Goal: Information Seeking & Learning: Learn about a topic

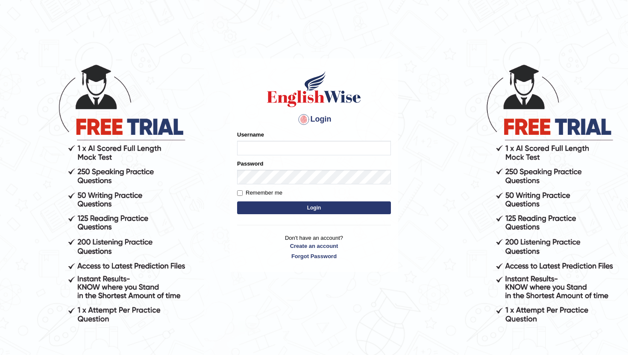
click at [306, 147] on input "Username" at bounding box center [314, 148] width 154 height 15
type input "lydiaN"
click at [317, 208] on button "Login" at bounding box center [314, 208] width 154 height 13
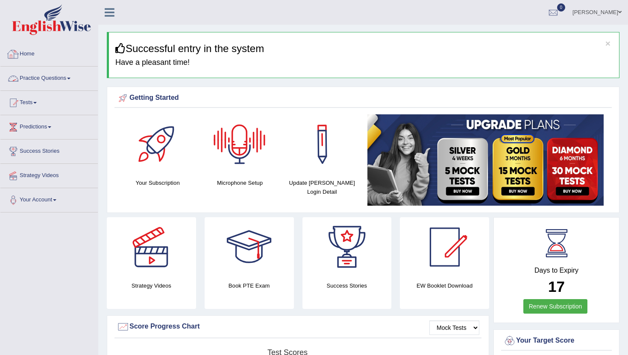
click at [56, 51] on link "Home" at bounding box center [48, 52] width 97 height 21
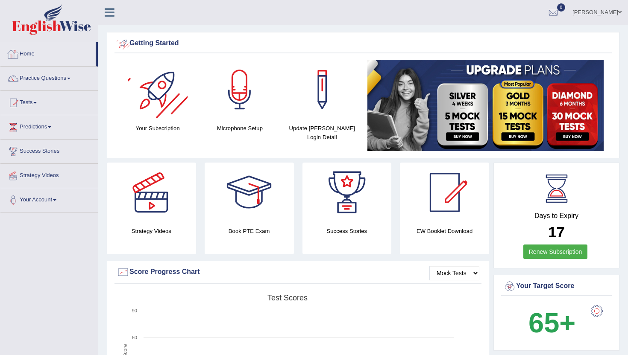
click at [38, 59] on link "Home" at bounding box center [47, 52] width 95 height 21
click at [42, 74] on link "Practice Questions" at bounding box center [48, 77] width 97 height 21
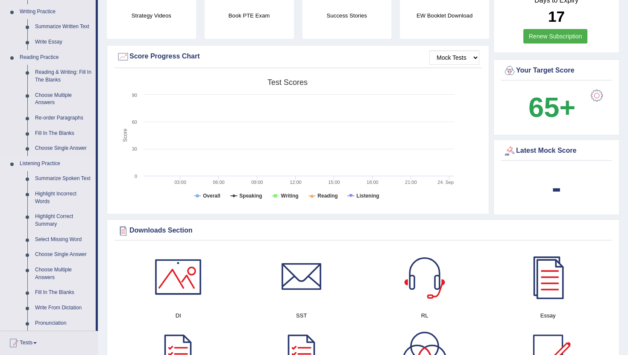
scroll to position [217, 0]
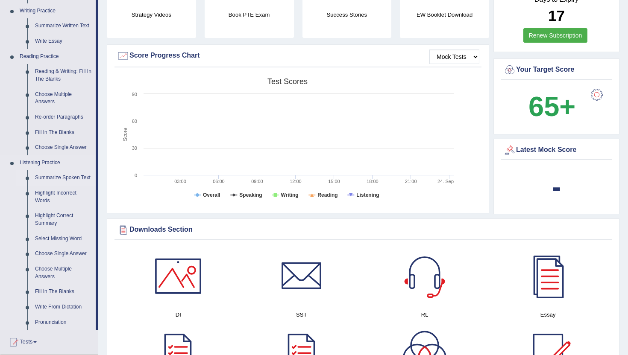
click at [55, 181] on link "Summarize Spoken Text" at bounding box center [63, 177] width 65 height 15
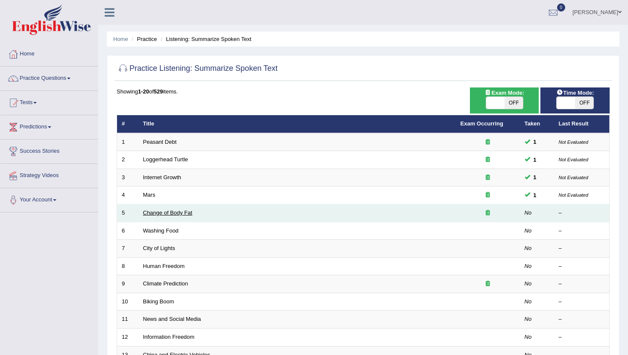
click at [178, 214] on link "Change of Body Fat" at bounding box center [168, 213] width 50 height 6
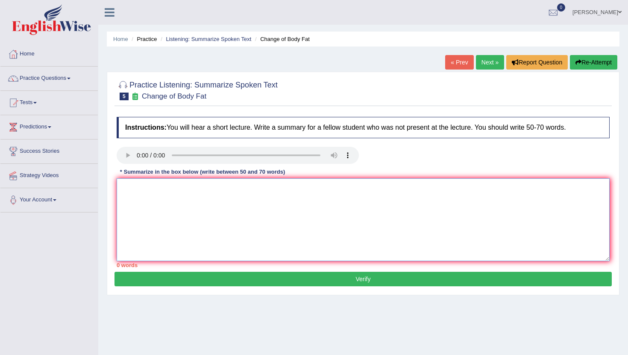
click at [172, 190] on textarea at bounding box center [363, 220] width 493 height 83
click at [283, 189] on textarea "The speaker provided a comprehensive overview of changiung body" at bounding box center [363, 220] width 493 height 83
click at [312, 192] on textarea "The speaker provided a comprehensive overview of changing body" at bounding box center [363, 220] width 493 height 83
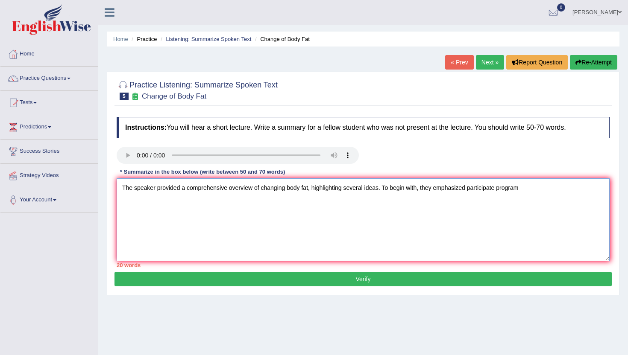
click at [499, 190] on textarea "The speaker provided a comprehensive overview of changing body fat, highlightin…" at bounding box center [363, 220] width 493 height 83
click at [561, 193] on textarea "The speaker provided a comprehensive overview of changing body fat, highlightin…" at bounding box center [363, 220] width 493 height 83
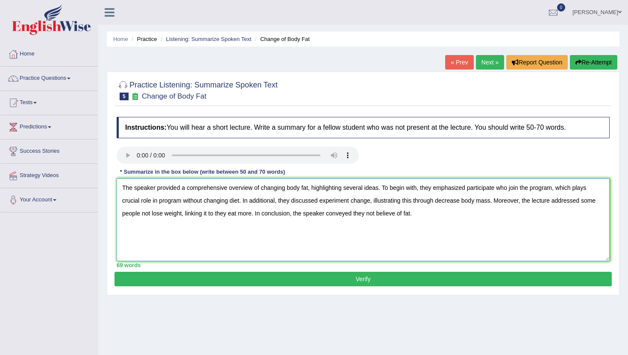
type textarea "The speaker provided a comprehensive overview of changing body fat, highlightin…"
click at [531, 279] on button "Verify" at bounding box center [363, 279] width 497 height 15
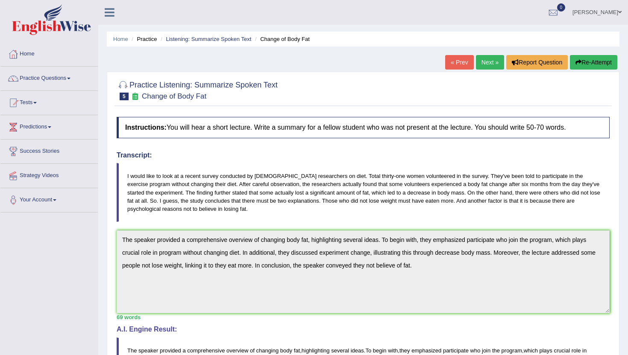
click at [72, 80] on link "Practice Questions" at bounding box center [48, 77] width 97 height 21
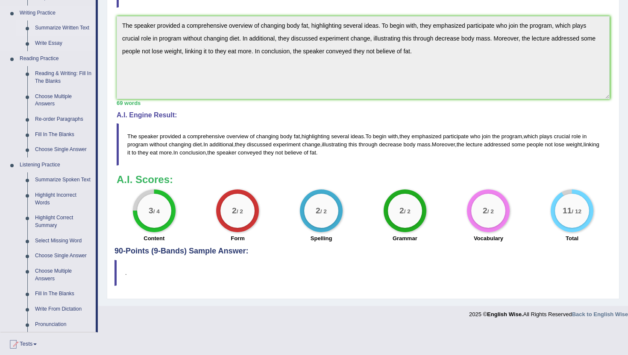
scroll to position [221, 0]
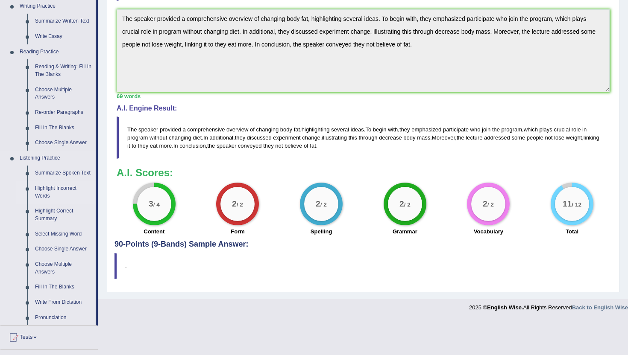
click at [59, 197] on link "Highlight Incorrect Words" at bounding box center [63, 192] width 65 height 23
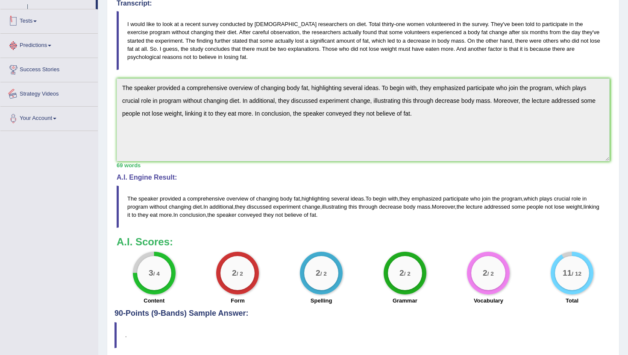
scroll to position [187, 0]
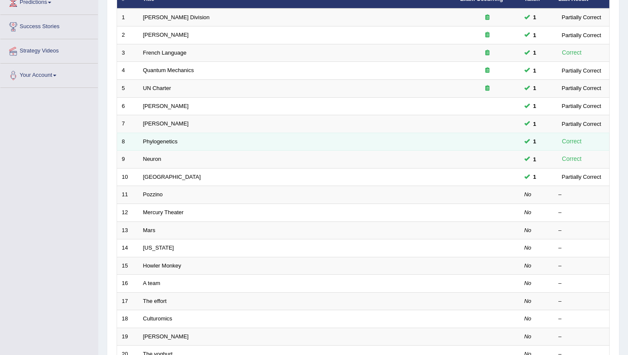
scroll to position [126, 0]
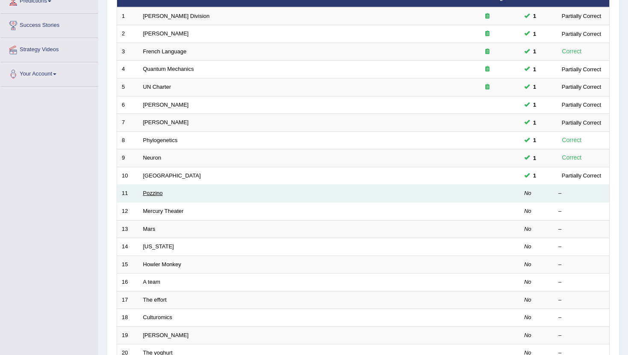
click at [156, 196] on link "Pozzino" at bounding box center [153, 193] width 20 height 6
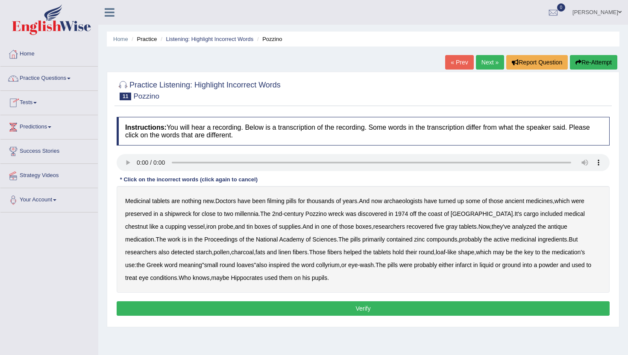
click at [71, 84] on link "Practice Questions" at bounding box center [48, 77] width 97 height 21
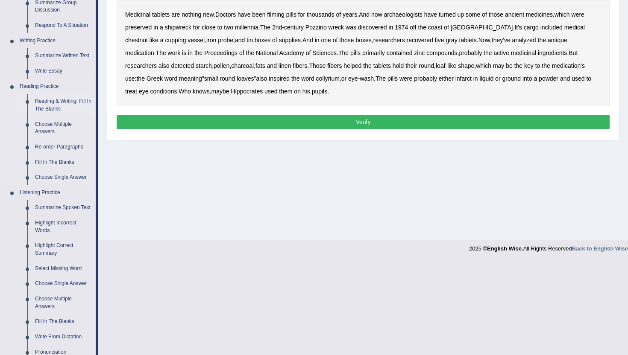
scroll to position [209, 0]
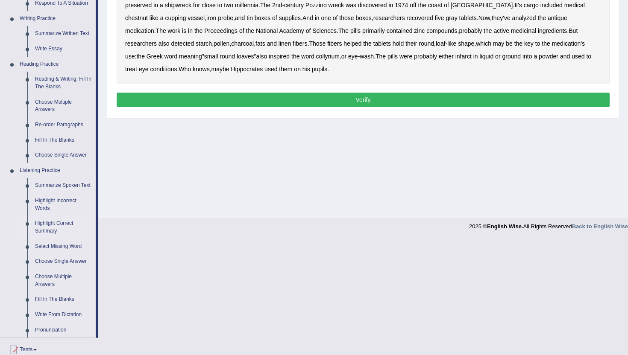
click at [62, 237] on link "Highlight Correct Summary" at bounding box center [63, 227] width 65 height 23
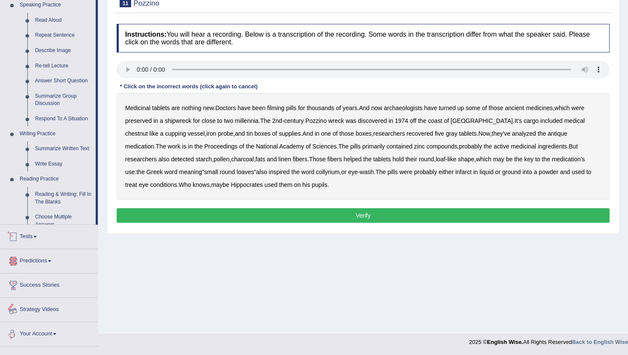
scroll to position [319, 0]
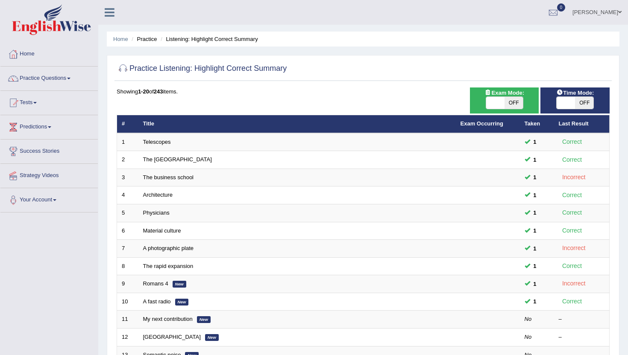
click at [571, 101] on span at bounding box center [566, 103] width 18 height 12
checkbox input "true"
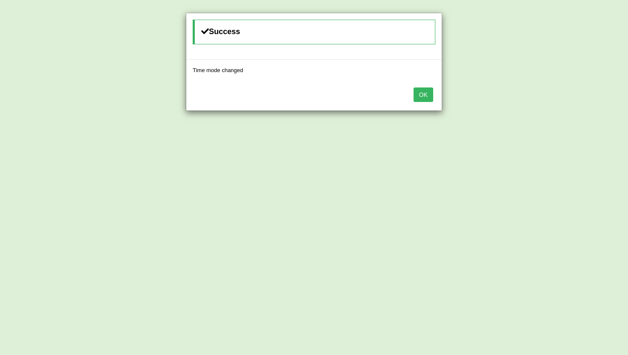
click at [423, 99] on button "OK" at bounding box center [424, 95] width 20 height 15
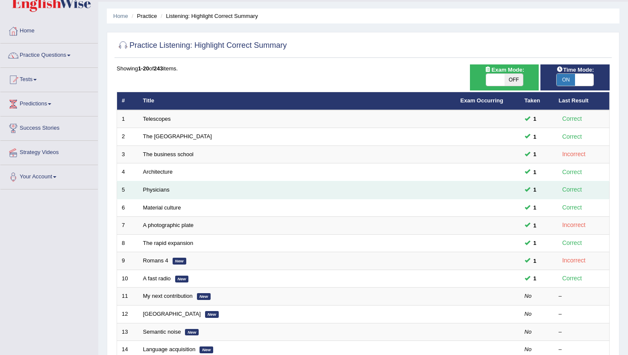
scroll to position [30, 0]
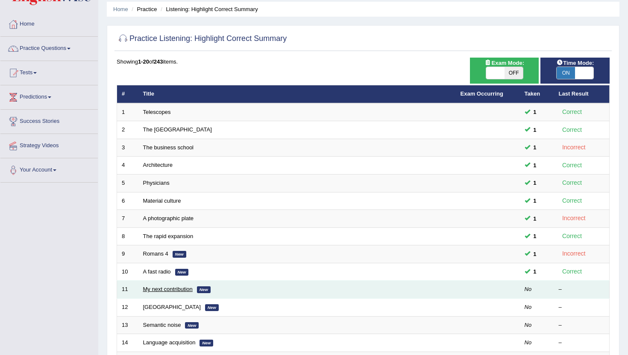
click at [189, 290] on link "My next contribution" at bounding box center [168, 289] width 50 height 6
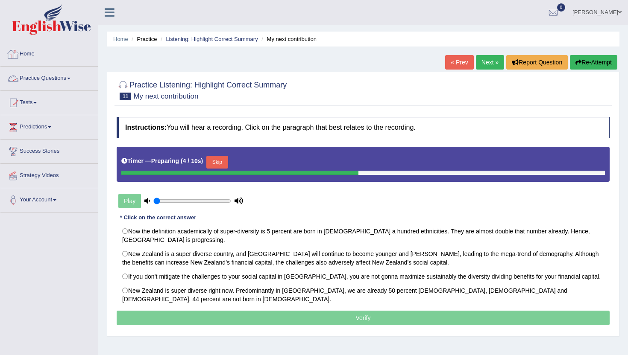
click at [66, 78] on link "Practice Questions" at bounding box center [48, 77] width 97 height 21
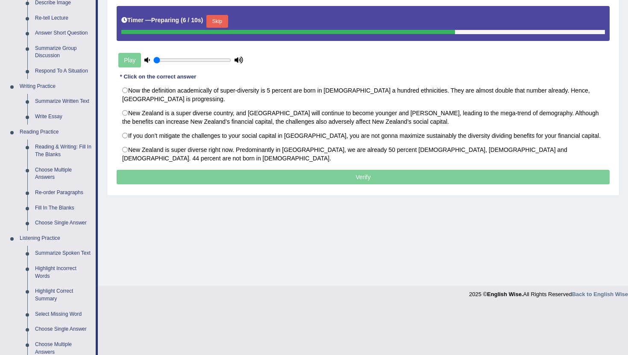
scroll to position [147, 0]
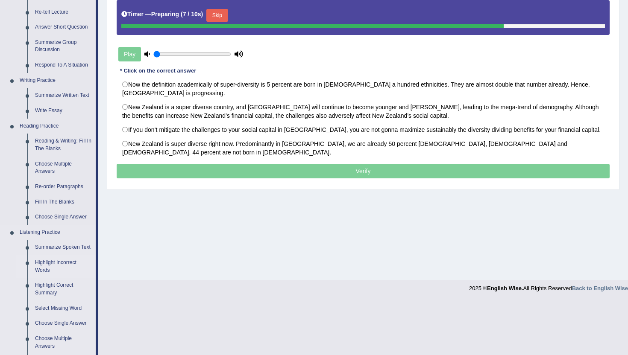
click at [58, 274] on link "Highlight Incorrect Words" at bounding box center [63, 267] width 65 height 23
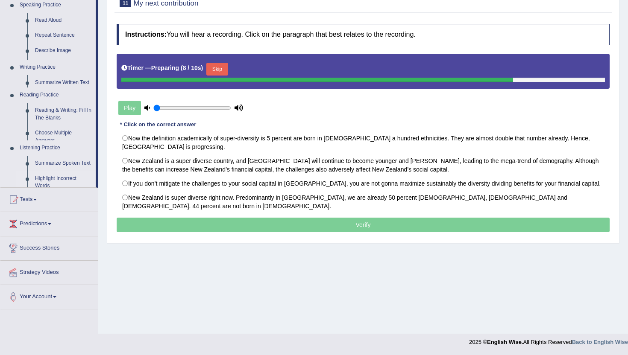
scroll to position [93, 0]
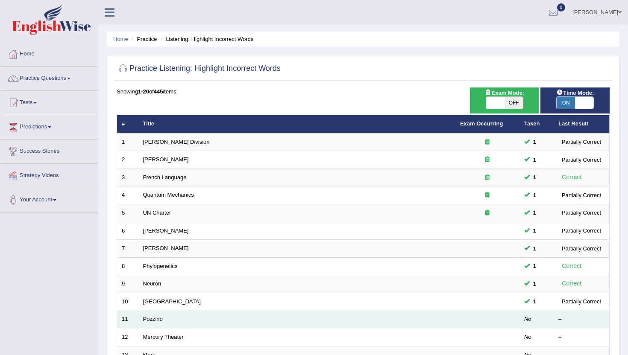
click at [167, 326] on td "Pozzino" at bounding box center [296, 320] width 317 height 18
click at [155, 319] on link "Pozzino" at bounding box center [153, 319] width 20 height 6
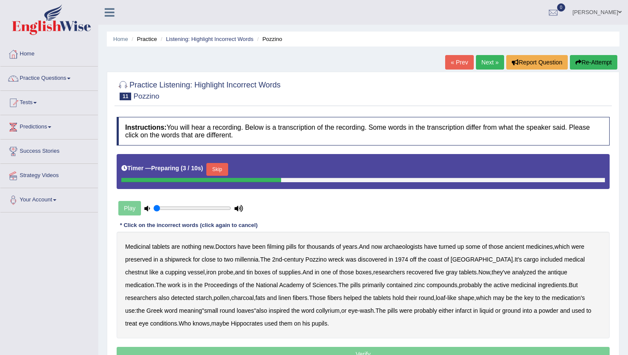
click at [220, 171] on button "Skip" at bounding box center [216, 169] width 21 height 13
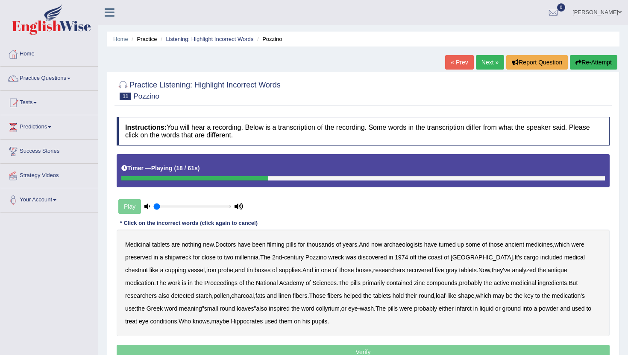
click at [148, 267] on b "chestnut" at bounding box center [136, 270] width 23 height 7
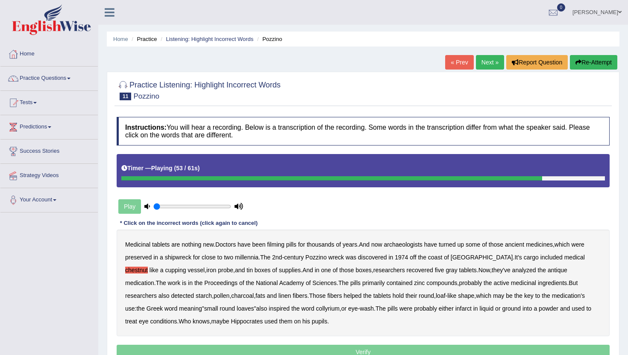
click at [455, 310] on b "infarct" at bounding box center [463, 309] width 16 height 7
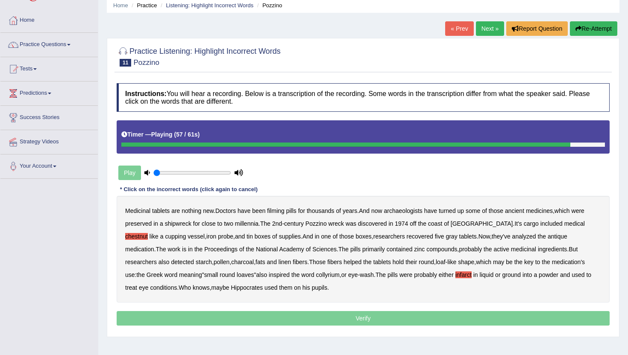
scroll to position [38, 0]
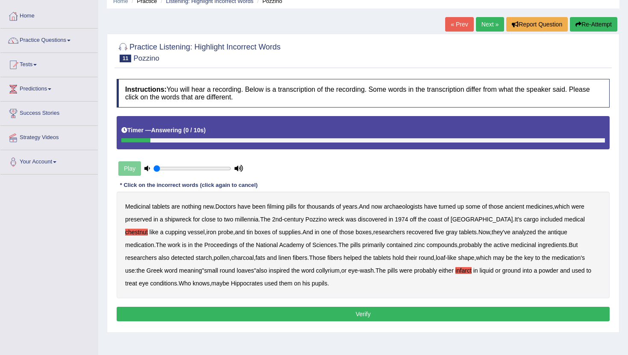
click at [317, 313] on button "Verify" at bounding box center [363, 314] width 493 height 15
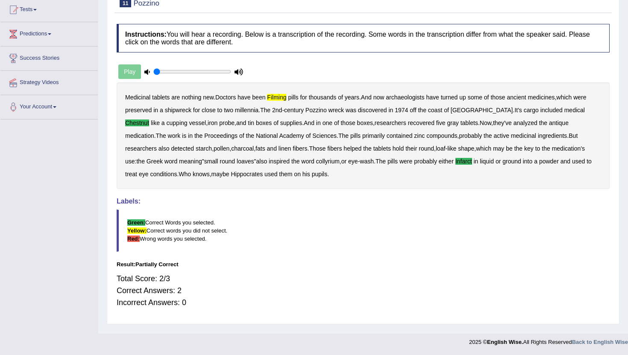
scroll to position [0, 0]
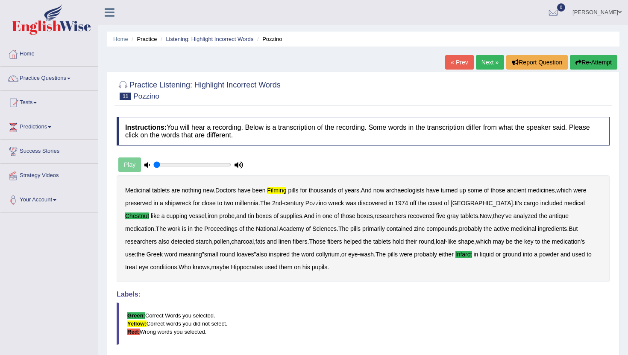
click at [482, 59] on link "Next »" at bounding box center [490, 62] width 28 height 15
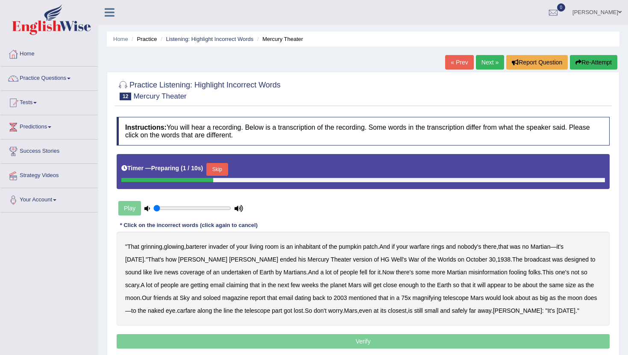
click at [222, 172] on button "Skip" at bounding box center [216, 169] width 21 height 13
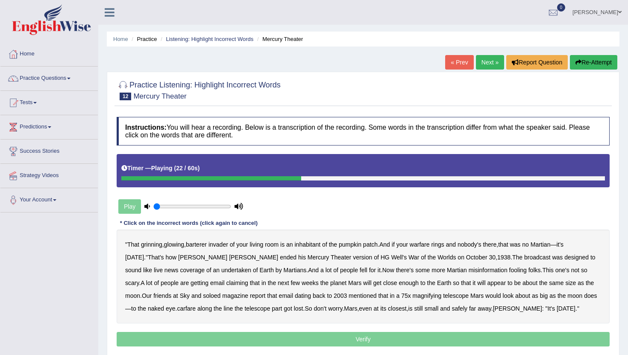
click at [221, 269] on b "undertaken" at bounding box center [236, 270] width 30 height 7
click at [203, 297] on b "soloed" at bounding box center [212, 296] width 18 height 7
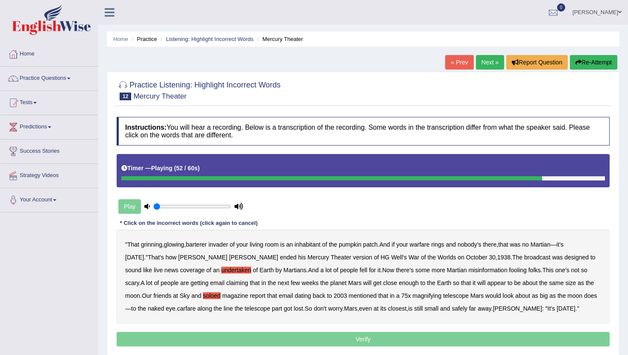
click at [177, 309] on b "carfare" at bounding box center [186, 309] width 19 height 7
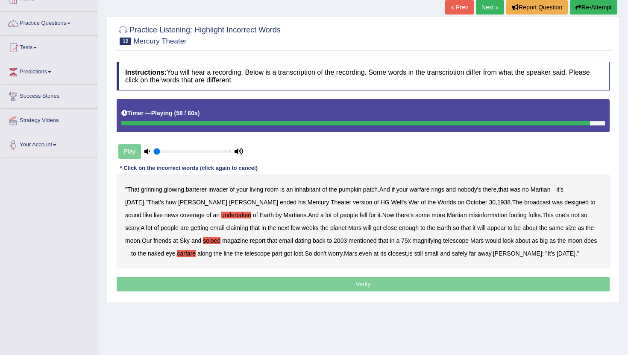
scroll to position [56, 0]
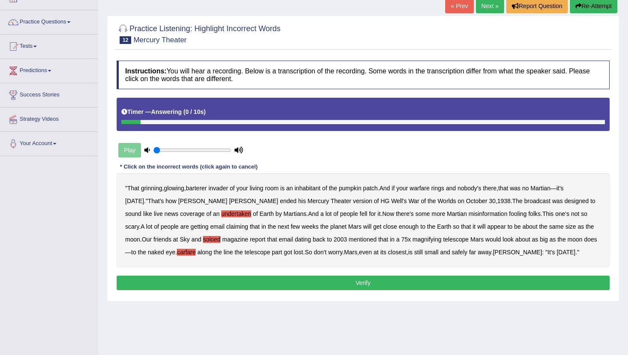
click at [459, 276] on div "Instructions: You will hear a recording. Below is a transcription of the record…" at bounding box center [363, 176] width 497 height 241
click at [447, 285] on button "Verify" at bounding box center [363, 283] width 493 height 15
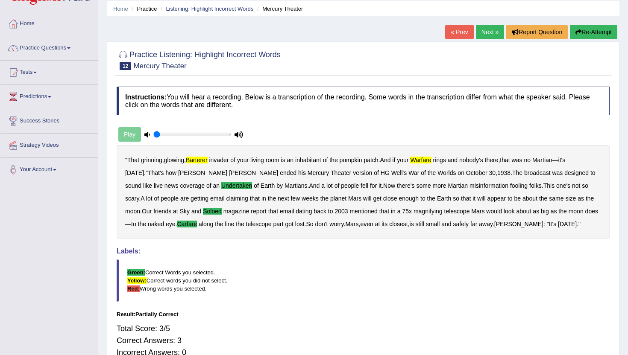
scroll to position [0, 0]
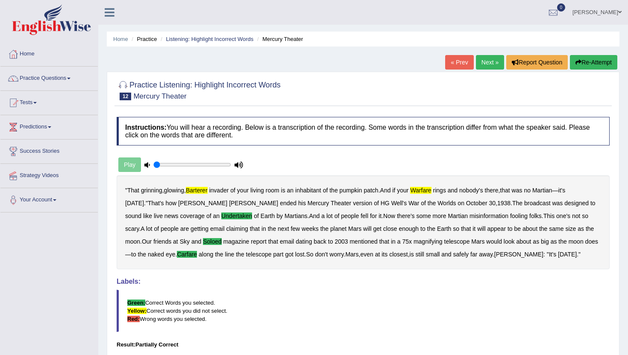
click at [478, 62] on link "Next »" at bounding box center [490, 62] width 28 height 15
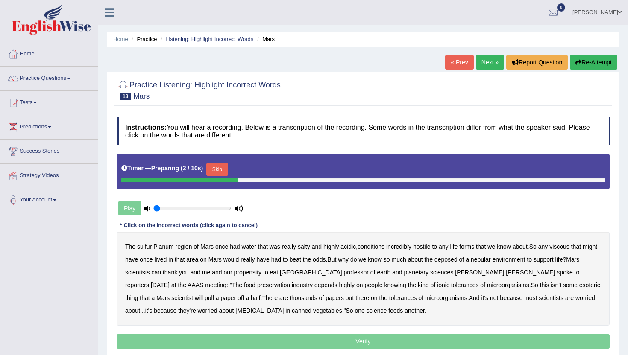
click at [226, 168] on button "Skip" at bounding box center [216, 169] width 21 height 13
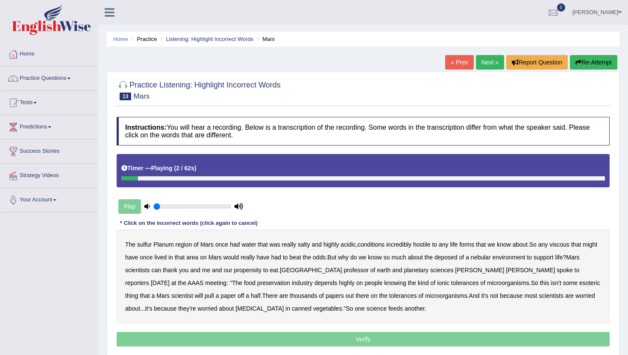
click at [144, 247] on b "sulfur" at bounding box center [144, 244] width 15 height 7
click at [570, 244] on b "viscous" at bounding box center [559, 244] width 20 height 7
click at [458, 259] on b "deposed" at bounding box center [446, 257] width 23 height 7
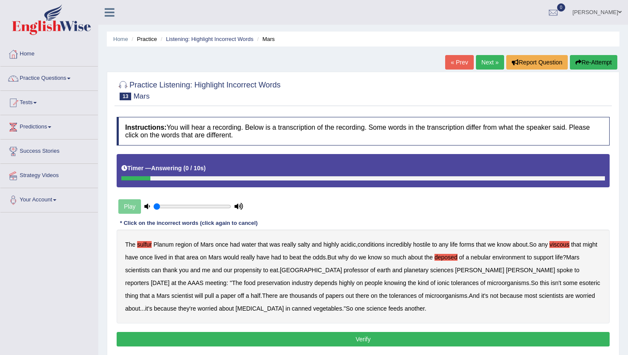
click at [304, 335] on button "Verify" at bounding box center [363, 339] width 493 height 15
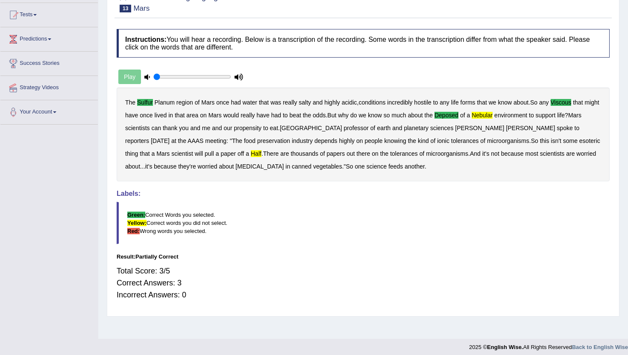
scroll to position [93, 0]
